Goal: Task Accomplishment & Management: Complete application form

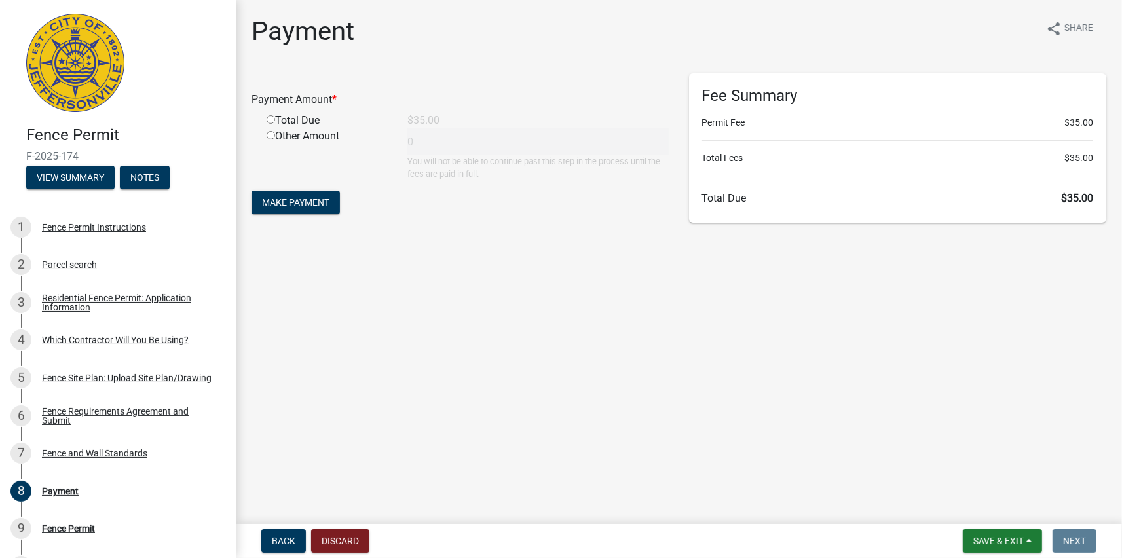
click at [271, 123] on input "radio" at bounding box center [271, 119] width 9 height 9
radio input "true"
type input "35"
click at [288, 206] on span "Make Payment" at bounding box center [295, 202] width 67 height 10
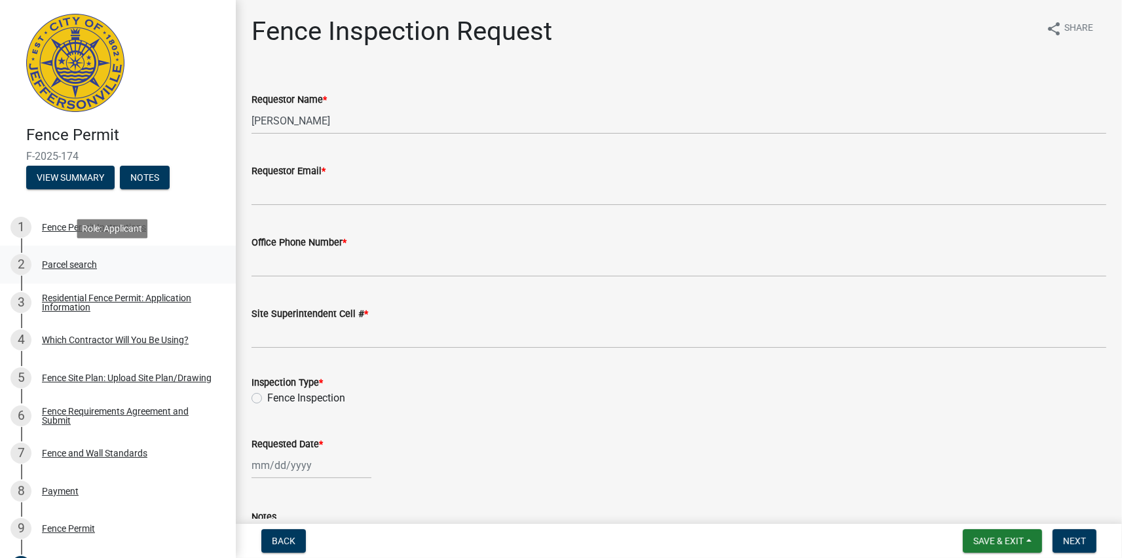
click at [71, 264] on div "Parcel search" at bounding box center [69, 264] width 55 height 9
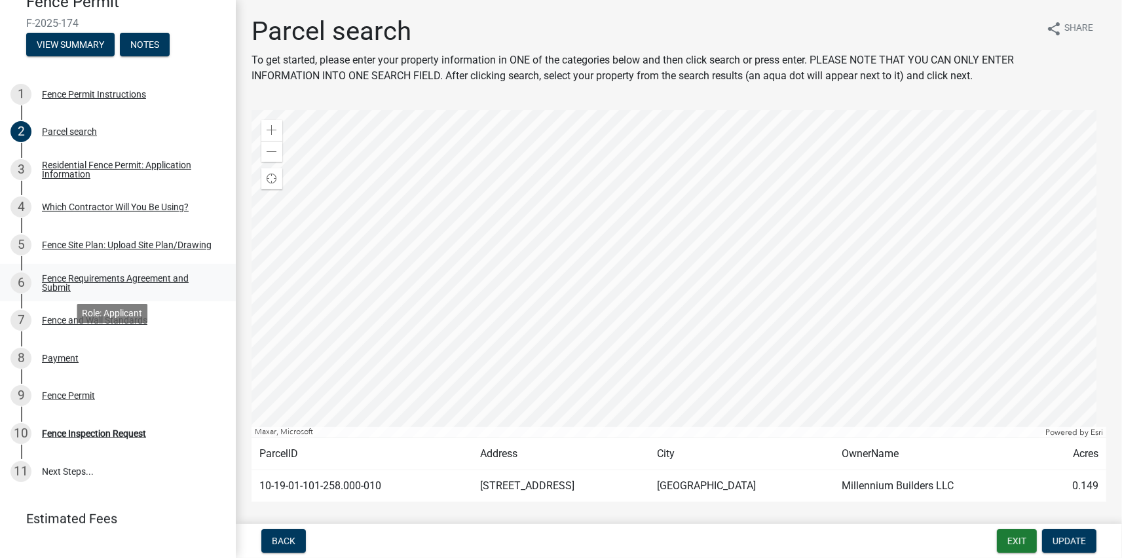
scroll to position [50, 0]
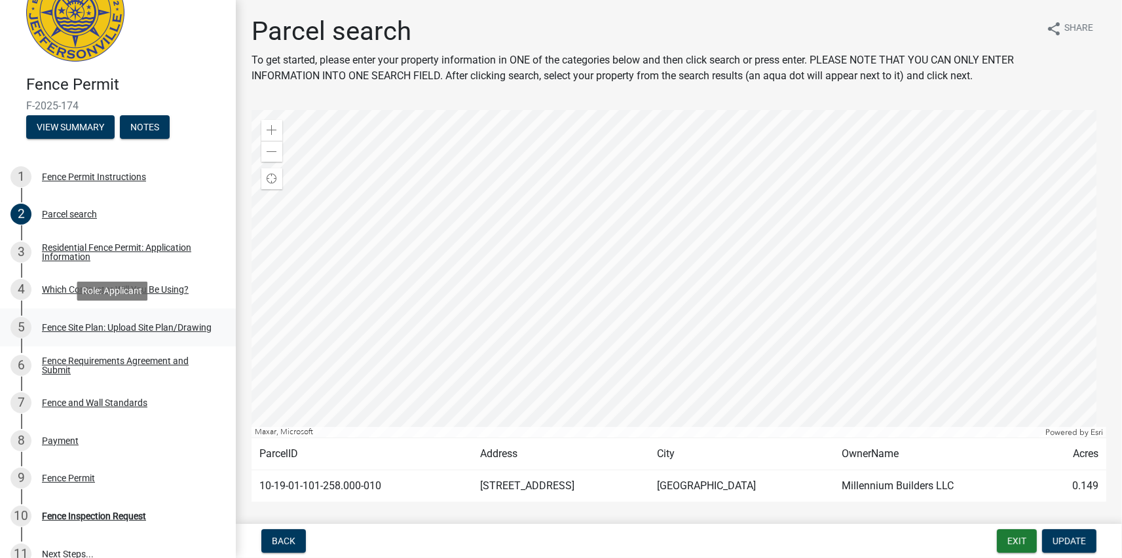
click at [115, 323] on div "Fence Site Plan: Upload Site Plan/Drawing" at bounding box center [127, 327] width 170 height 9
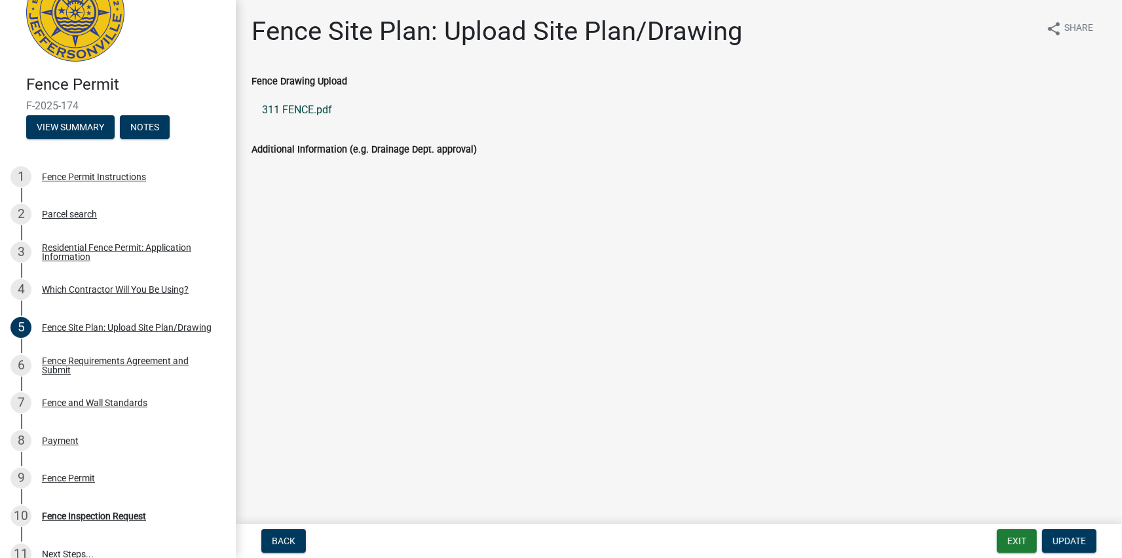
click at [301, 115] on link "311 FENCE.pdf" at bounding box center [679, 109] width 855 height 31
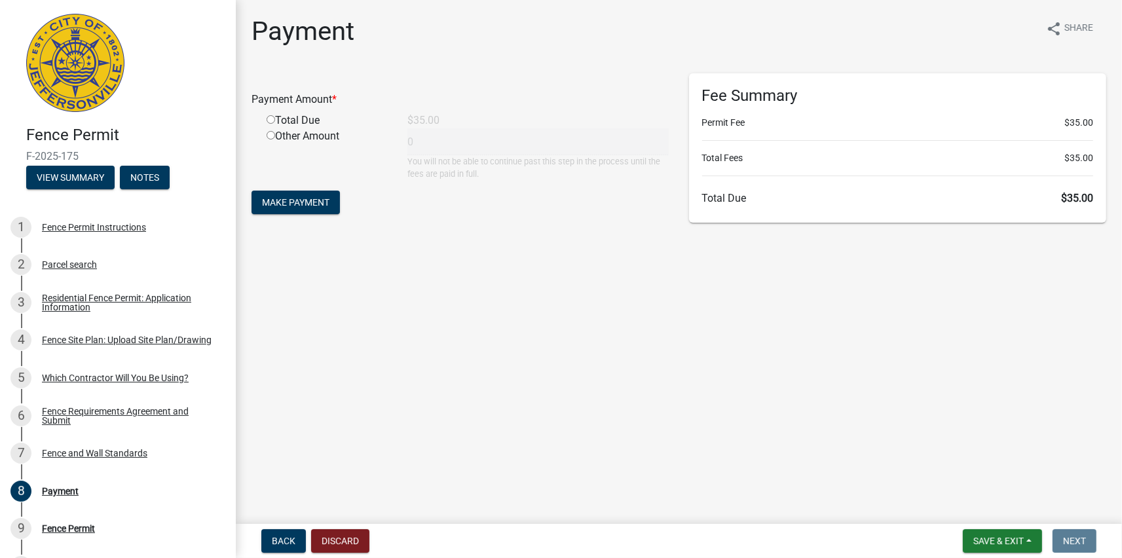
click at [274, 120] on input "radio" at bounding box center [271, 119] width 9 height 9
radio input "true"
type input "35"
click at [303, 198] on span "Make Payment" at bounding box center [295, 202] width 67 height 10
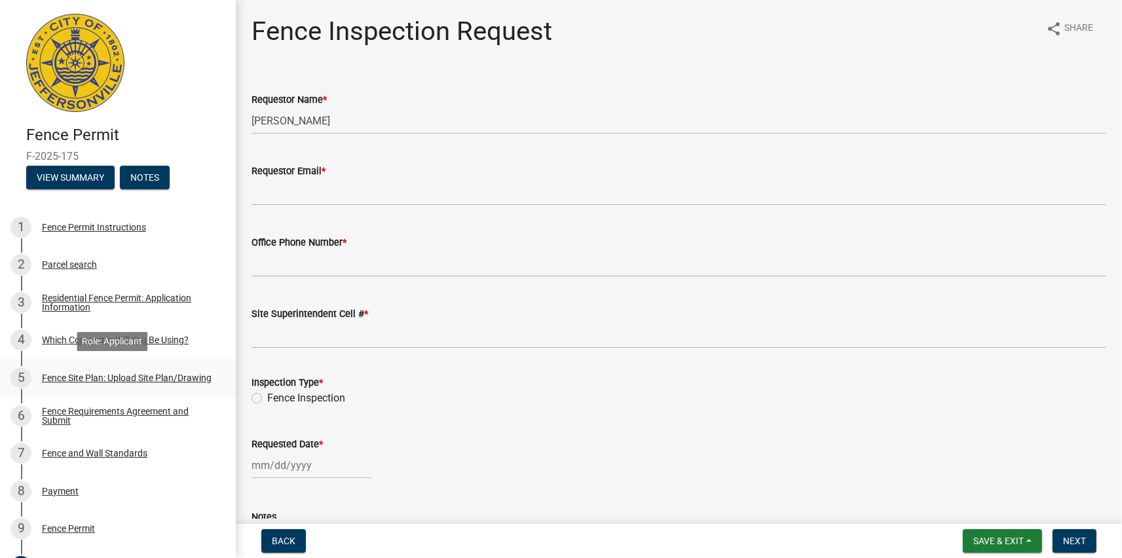
click at [119, 376] on div "Fence Site Plan: Upload Site Plan/Drawing" at bounding box center [127, 377] width 170 height 9
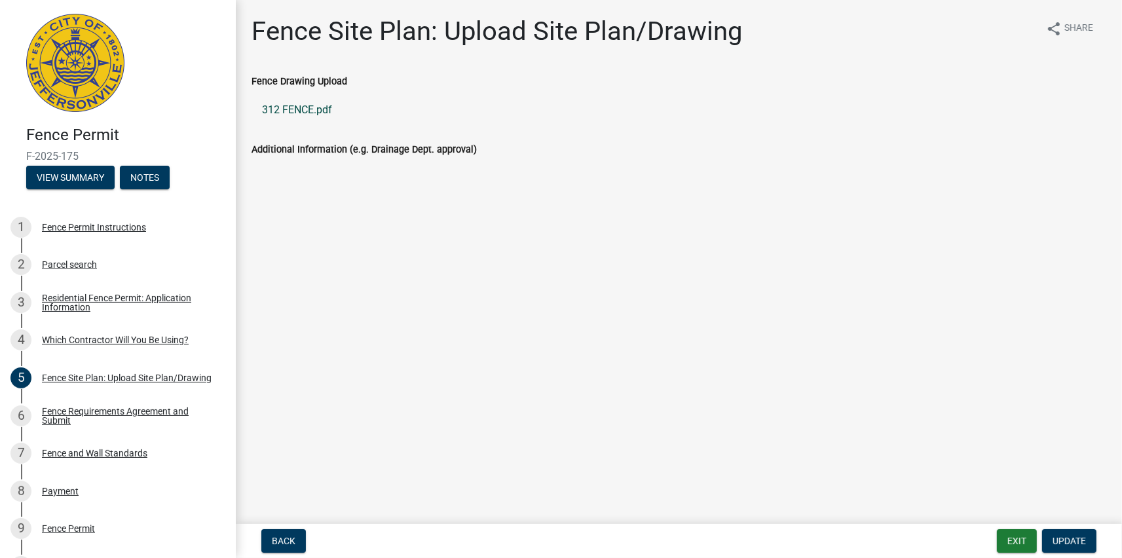
click at [308, 113] on link "312 FENCE.pdf" at bounding box center [679, 109] width 855 height 31
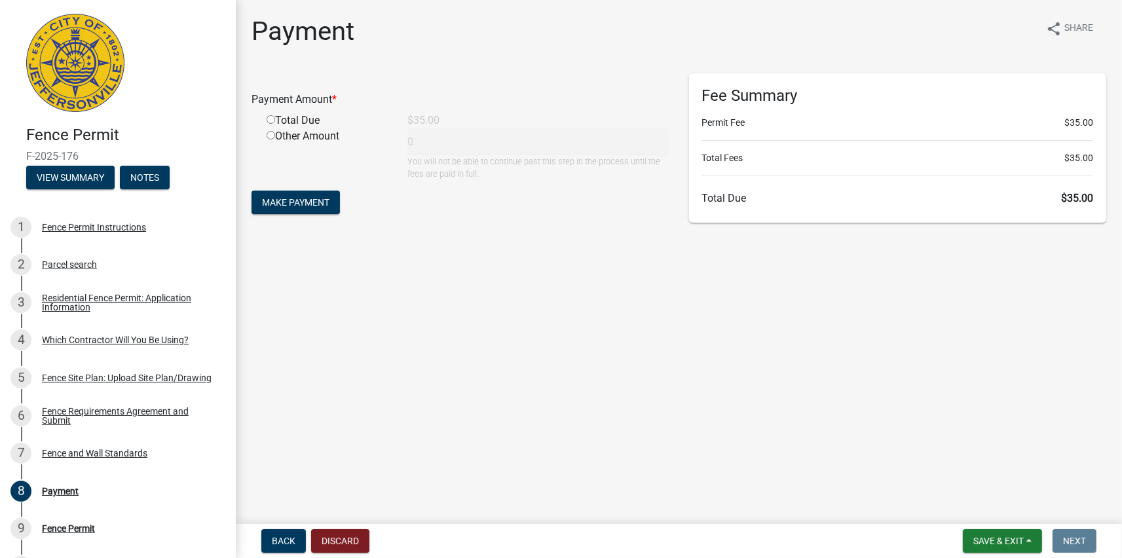
click at [272, 121] on input "radio" at bounding box center [271, 119] width 9 height 9
radio input "true"
type input "35"
click at [303, 205] on span "Make Payment" at bounding box center [295, 202] width 67 height 10
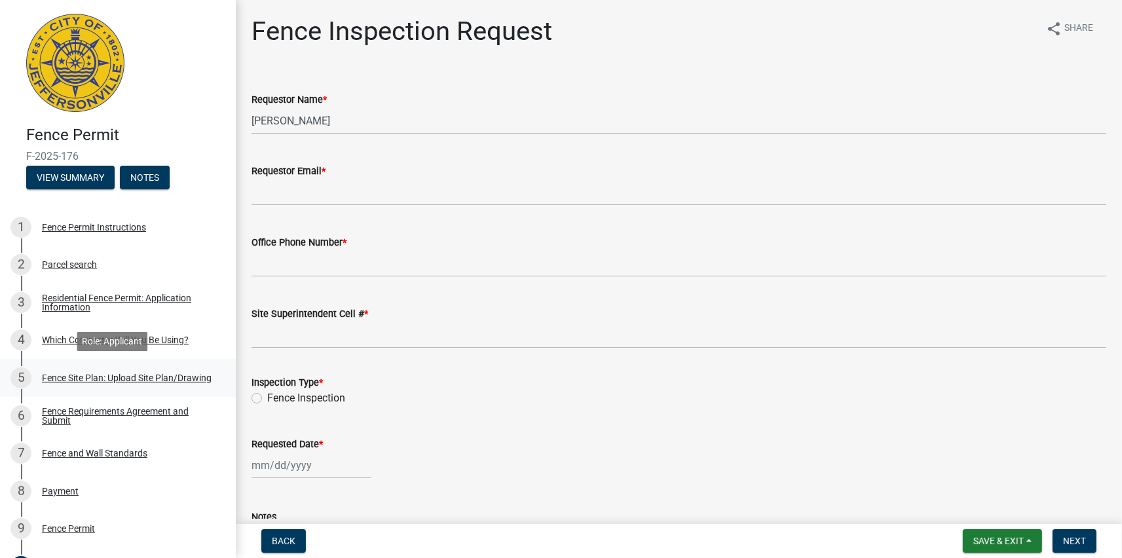
click at [84, 373] on div "Fence Site Plan: Upload Site Plan/Drawing" at bounding box center [127, 377] width 170 height 9
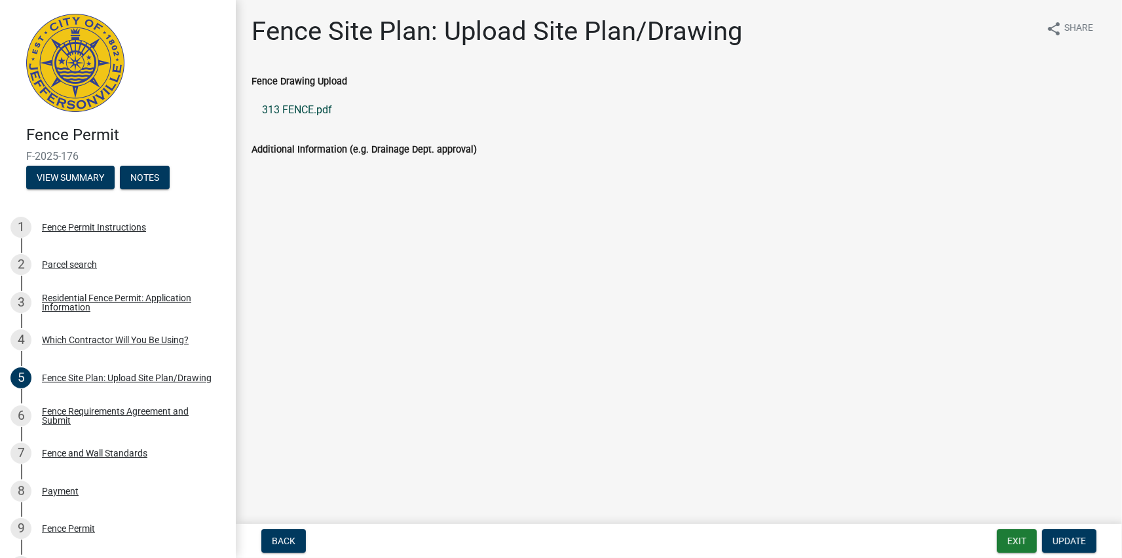
click at [295, 114] on link "313 FENCE.pdf" at bounding box center [679, 109] width 855 height 31
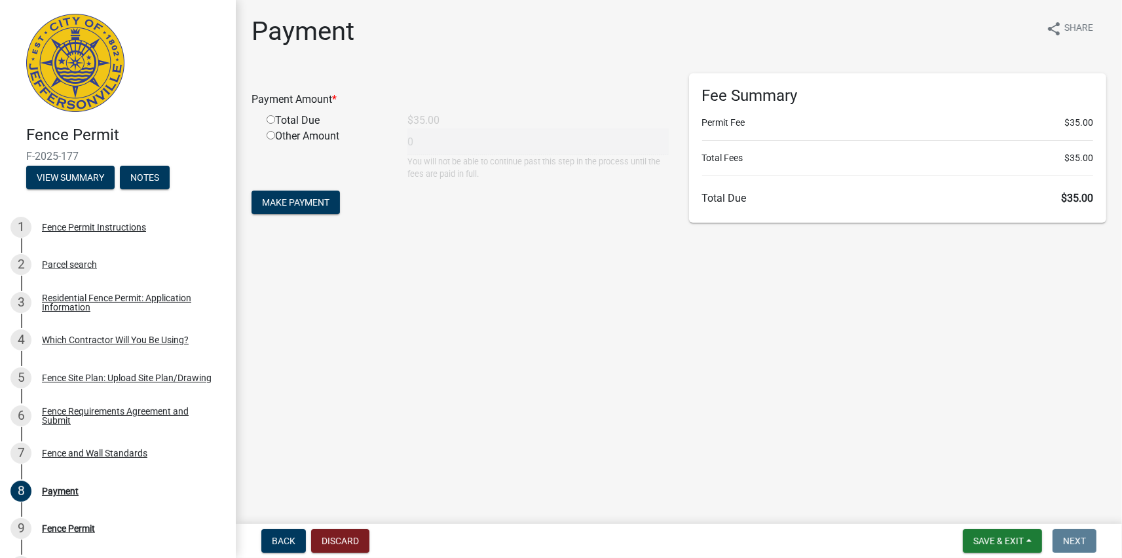
click at [271, 119] on input "radio" at bounding box center [271, 119] width 9 height 9
radio input "true"
type input "35"
click at [310, 206] on span "Make Payment" at bounding box center [295, 202] width 67 height 10
